Goal: Check status: Check status

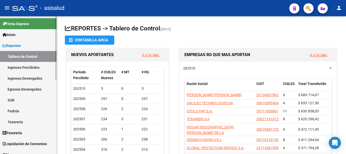
click at [28, 46] on link "Reportes" at bounding box center [28, 45] width 57 height 11
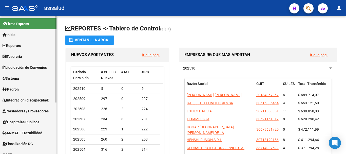
click at [19, 87] on span "Padrón" at bounding box center [11, 89] width 16 height 6
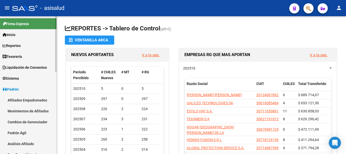
click at [17, 140] on link "Análisis Afiliado" at bounding box center [28, 143] width 57 height 11
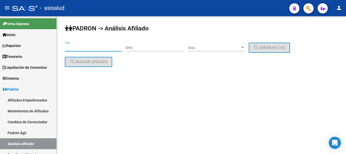
click at [84, 47] on input "CUIL" at bounding box center [93, 48] width 57 height 4
paste input "20-31375065-6"
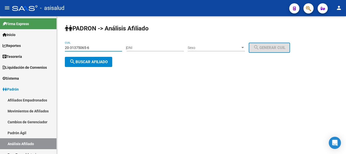
type input "20-31375065-6"
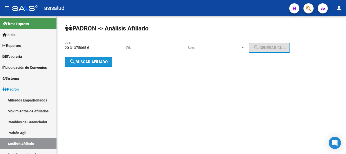
click at [89, 62] on span "search Buscar afiliado" at bounding box center [88, 62] width 38 height 5
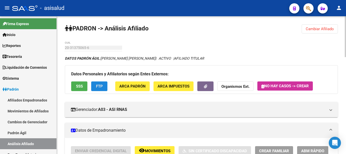
click at [96, 88] on button "FTP" at bounding box center [99, 85] width 16 height 9
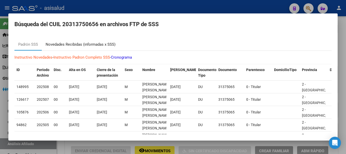
click at [107, 45] on div "Novedades Recibidas (informadas x SSS)" at bounding box center [81, 45] width 70 height 6
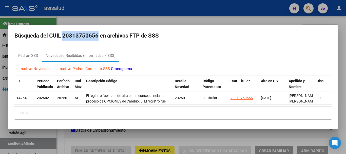
drag, startPoint x: 63, startPoint y: 33, endPoint x: 98, endPoint y: 33, distance: 34.5
click at [98, 33] on h2 "Búsqueda del CUIL 20313750656 en archivos FTP de SSS" at bounding box center [172, 36] width 317 height 10
copy h2 "20313750656"
click at [76, 33] on h2 "Búsqueda del CUIL 20313750656 en archivos FTP de SSS" at bounding box center [172, 36] width 317 height 10
